Goal: Information Seeking & Learning: Check status

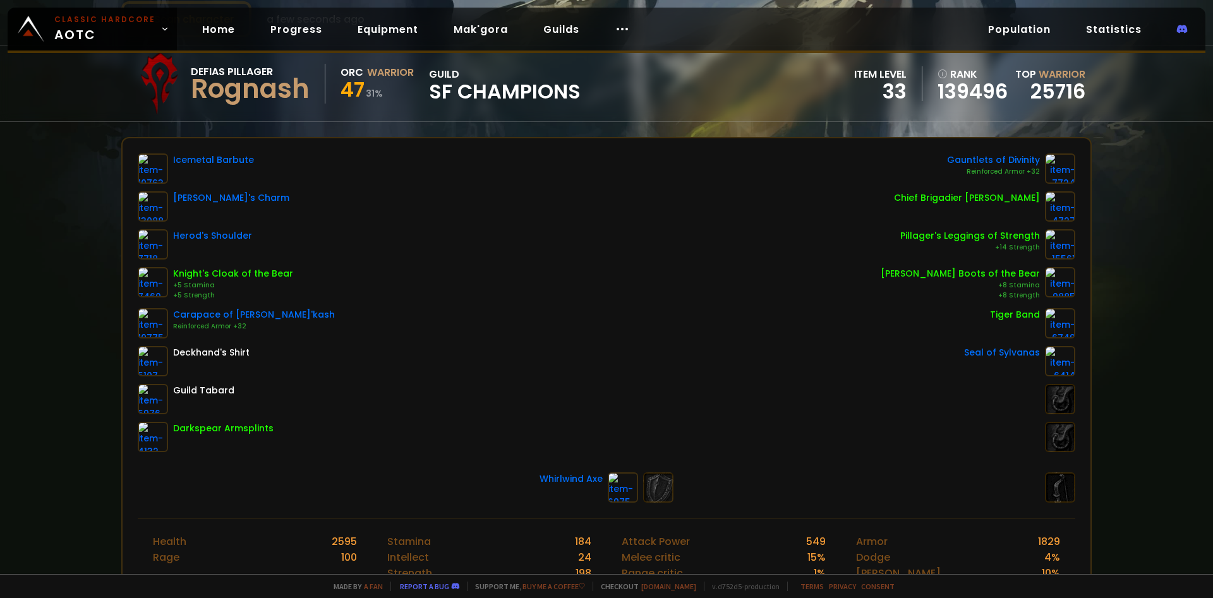
click at [1, 233] on div "Scan character a few seconds ago Defias Pillager Rognash Orc Warrior 47 31 % gu…" at bounding box center [606, 287] width 1213 height 574
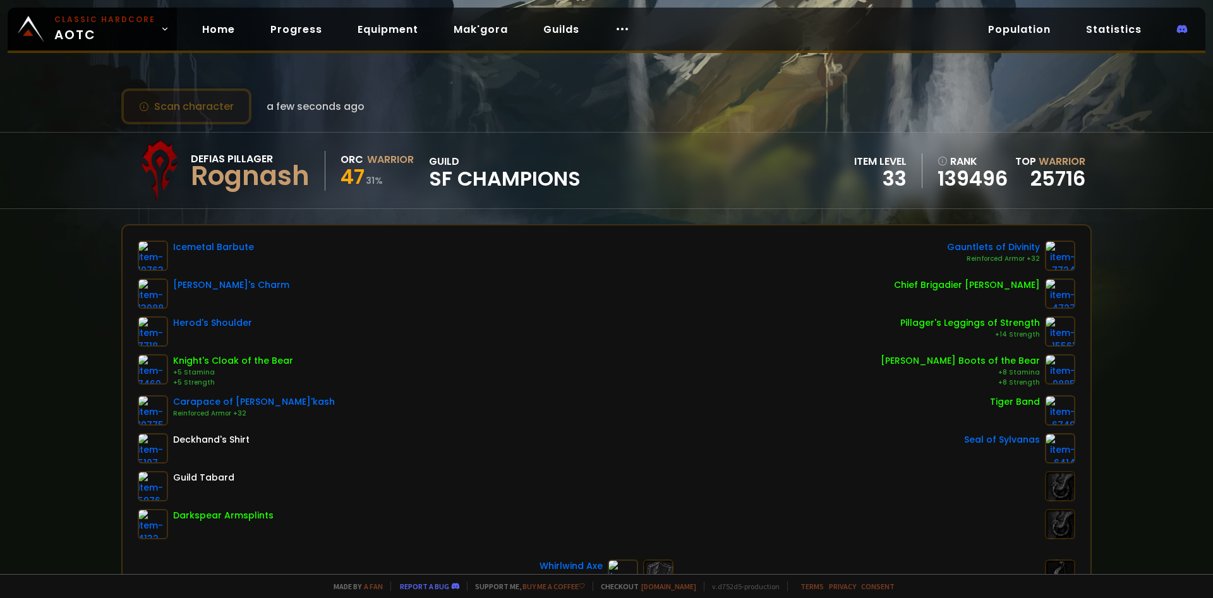
click at [166, 108] on button "Scan character" at bounding box center [186, 106] width 130 height 36
drag, startPoint x: 773, startPoint y: 92, endPoint x: 787, endPoint y: 84, distance: 16.1
drag, startPoint x: 1076, startPoint y: 111, endPoint x: 1123, endPoint y: 52, distance: 74.6
click at [1079, 103] on div "Scan character a few seconds ago" at bounding box center [606, 106] width 971 height 36
drag, startPoint x: 545, startPoint y: 85, endPoint x: 356, endPoint y: 56, distance: 191.2
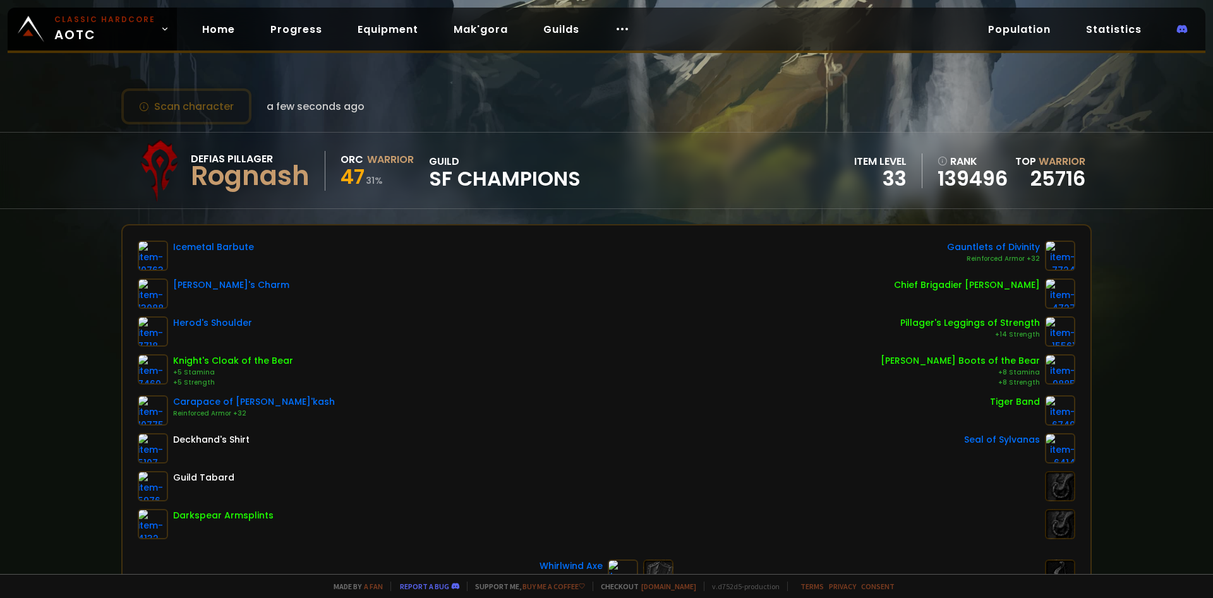
click at [544, 85] on div "Scan character a few seconds ago Defias Pillager Rognash Orc Warrior 47 31 % gu…" at bounding box center [606, 287] width 1213 height 574
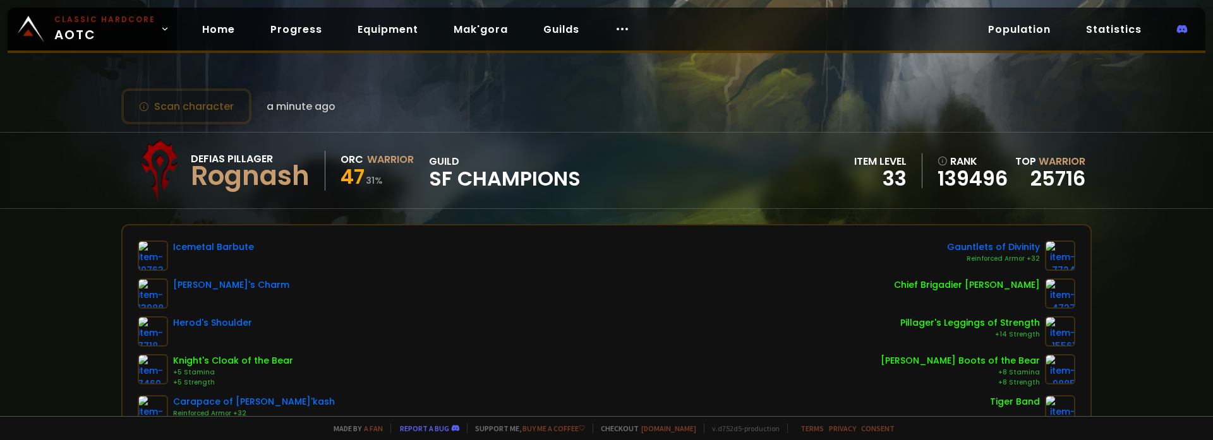
click at [302, 250] on div "Icemetal Barbute [PERSON_NAME]'s Charm Herod's Shoulder Knight's Cloak of the B…" at bounding box center [607, 390] width 938 height 299
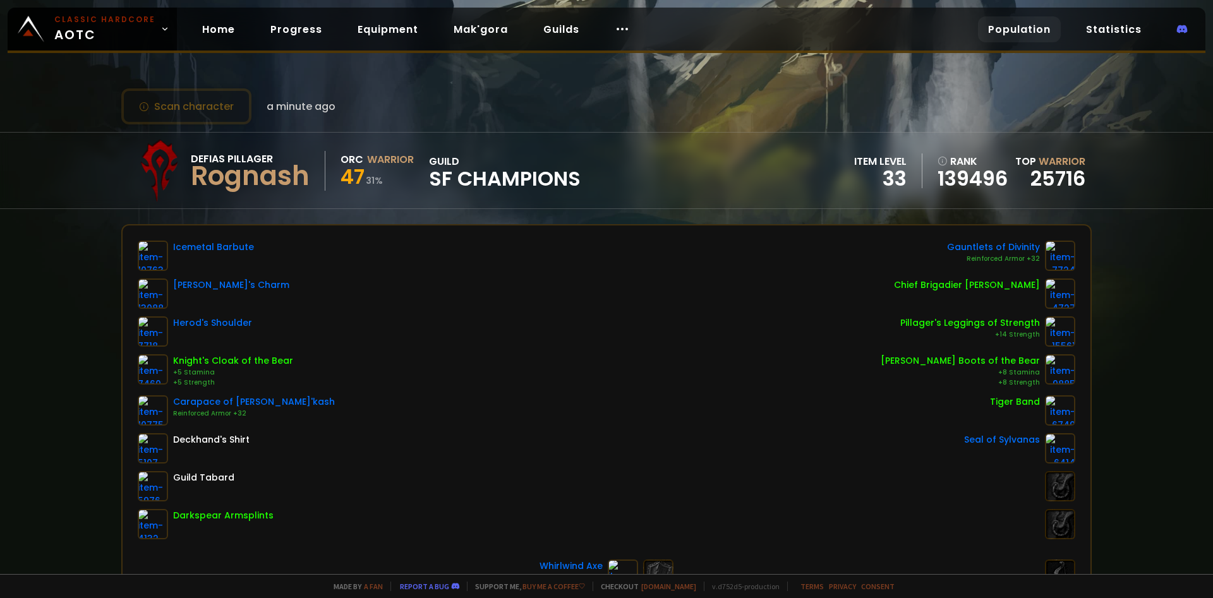
click at [1050, 31] on link "Population" at bounding box center [1019, 29] width 83 height 26
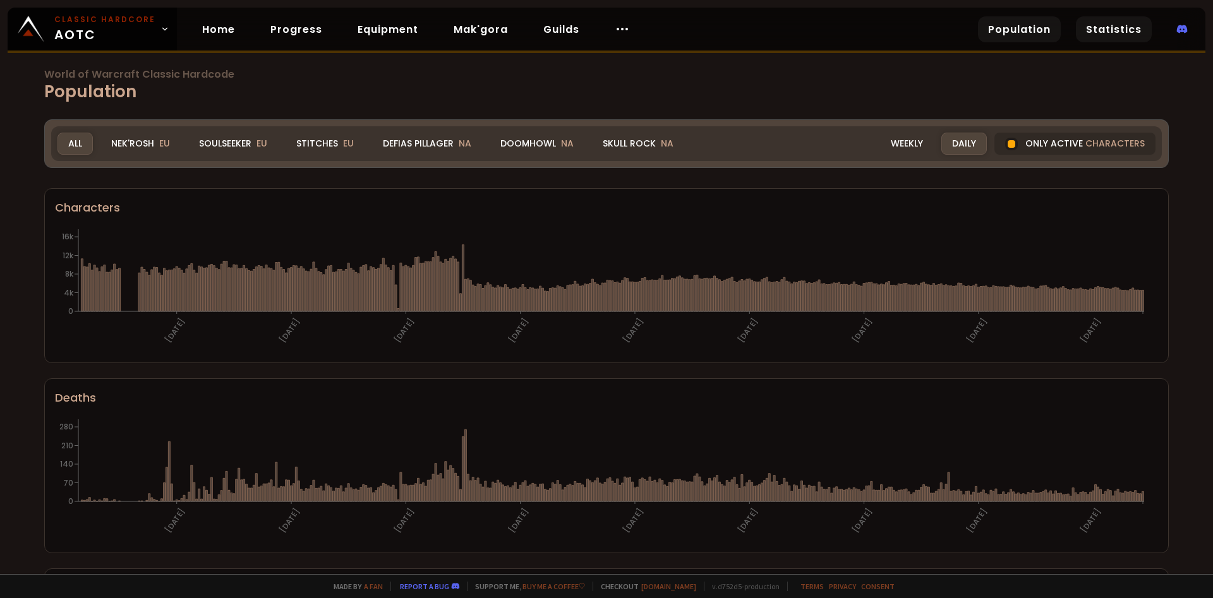
click at [1095, 18] on link "Statistics" at bounding box center [1114, 29] width 76 height 26
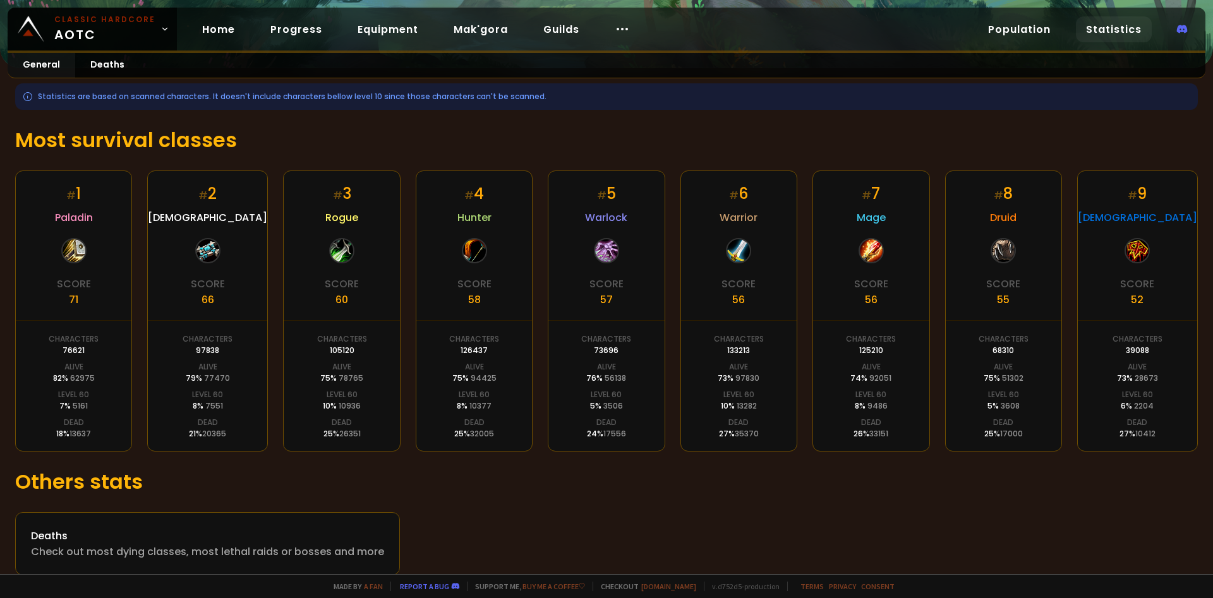
scroll to position [177, 0]
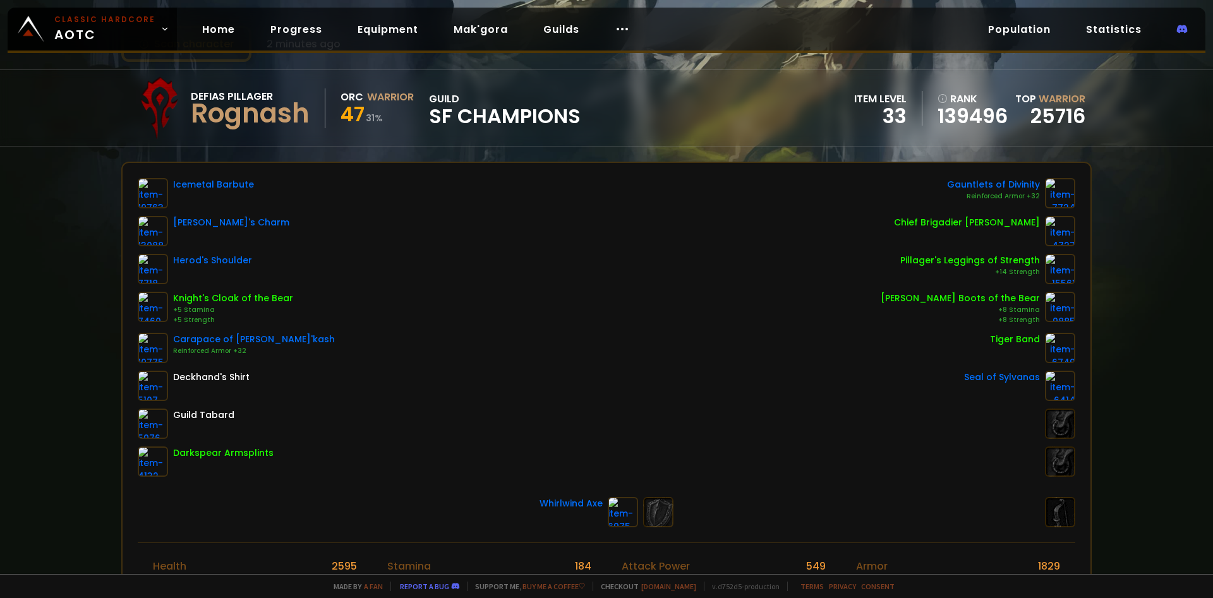
scroll to position [87, 0]
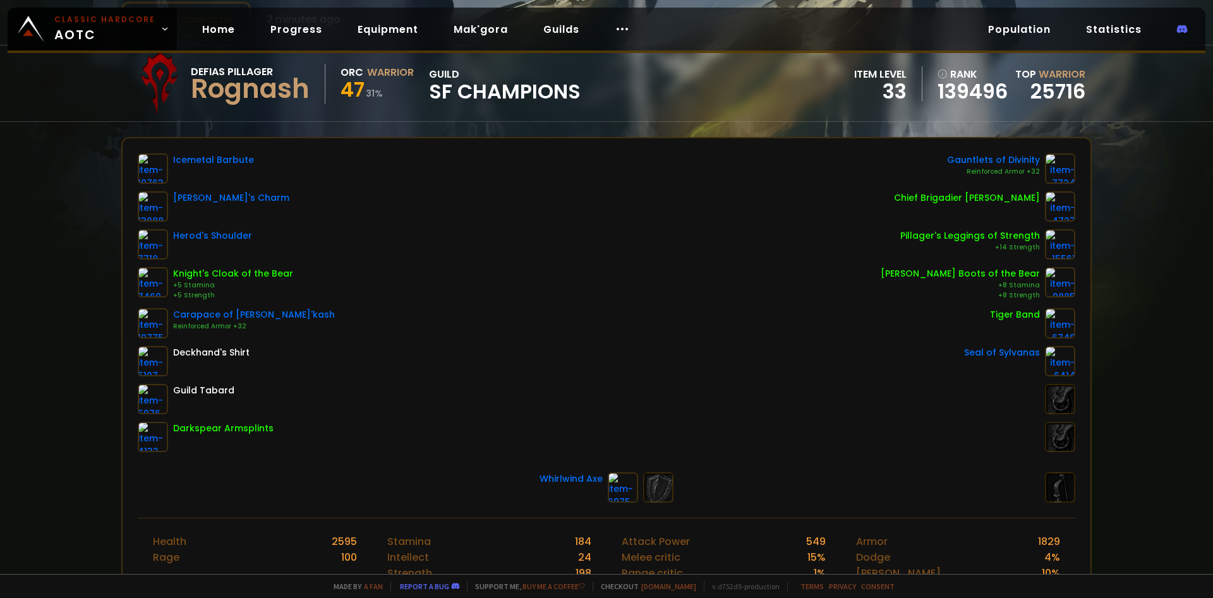
click at [30, 303] on div "Scan character 2 minutes ago Defias Pillager Rognash Orc Warrior 47 31 % guild …" at bounding box center [606, 287] width 1213 height 574
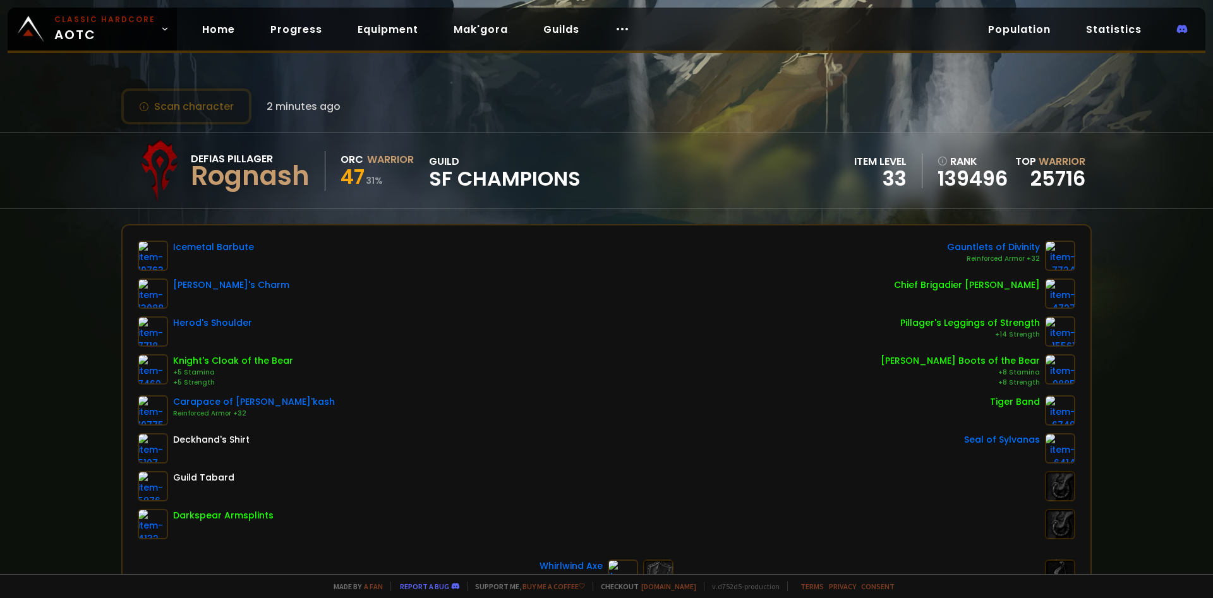
click at [0, 351] on div "Scan character 2 minutes ago Defias Pillager Rognash Orc Warrior 47 31 % guild …" at bounding box center [606, 287] width 1213 height 574
click at [229, 37] on link "Home" at bounding box center [218, 29] width 53 height 26
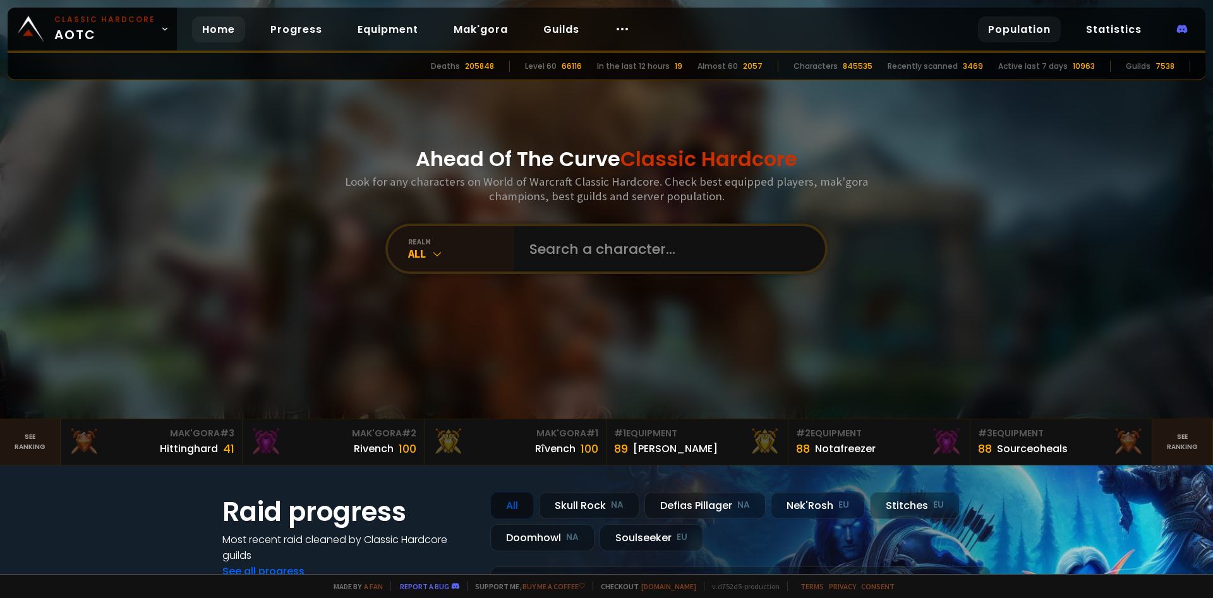
click at [1031, 20] on link "Population" at bounding box center [1019, 29] width 83 height 26
